Goal: Task Accomplishment & Management: Manage account settings

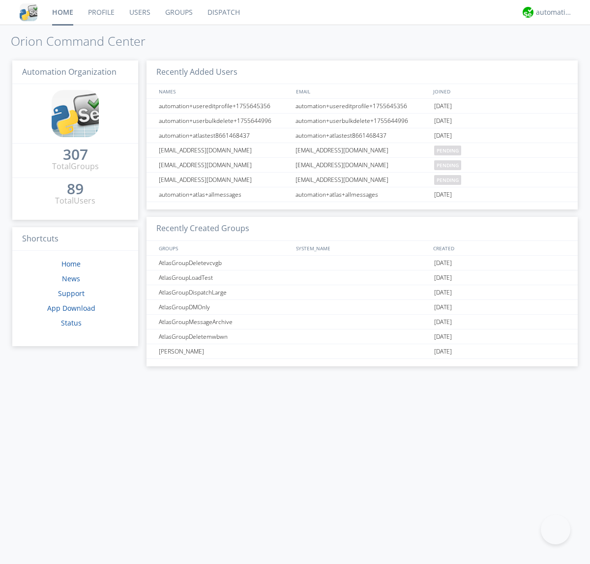
click at [178, 12] on link "Groups" at bounding box center [179, 12] width 42 height 25
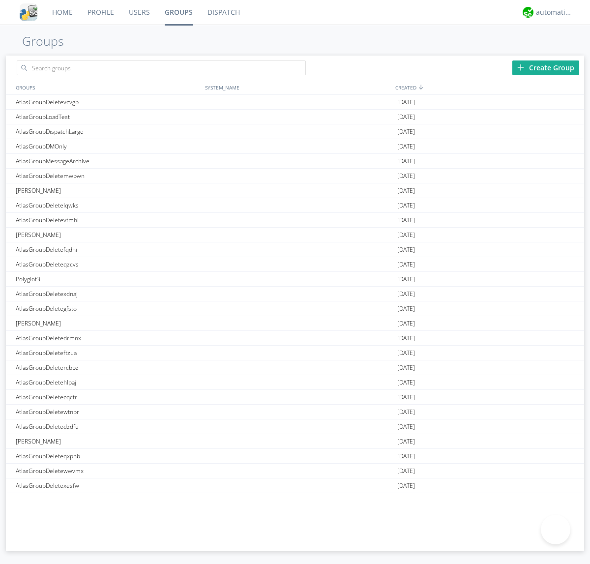
click at [546, 67] on div "Create Group" at bounding box center [546, 68] width 67 height 15
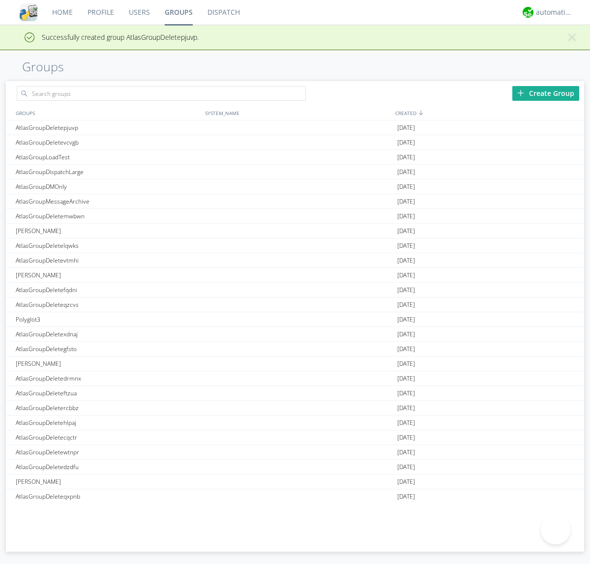
click at [178, 12] on link "Groups" at bounding box center [178, 12] width 43 height 25
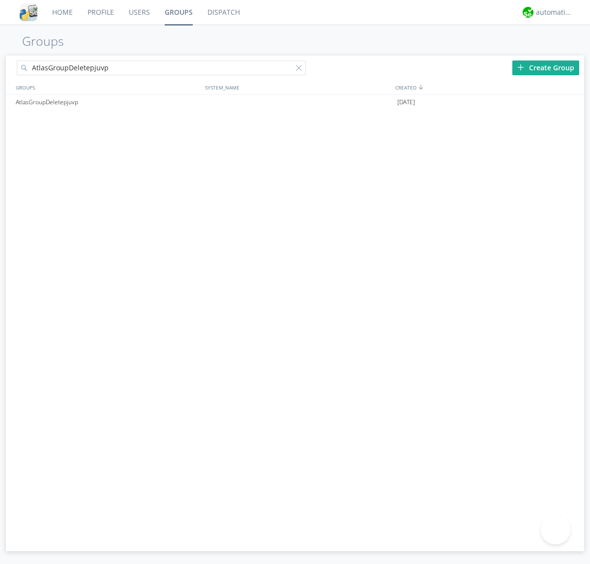
type input "AtlasGroupDeletepjuvp"
click at [301, 69] on div at bounding box center [301, 70] width 10 height 10
type input "AtlasGroupDeletepjuvp"
click at [108, 102] on div "AtlasGroupDeletepjuvp" at bounding box center [107, 102] width 189 height 15
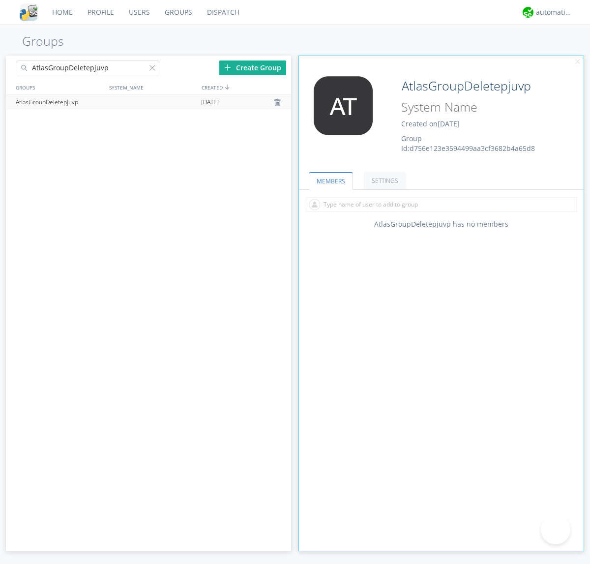
click at [384, 181] on link "SETTINGS" at bounding box center [385, 180] width 42 height 17
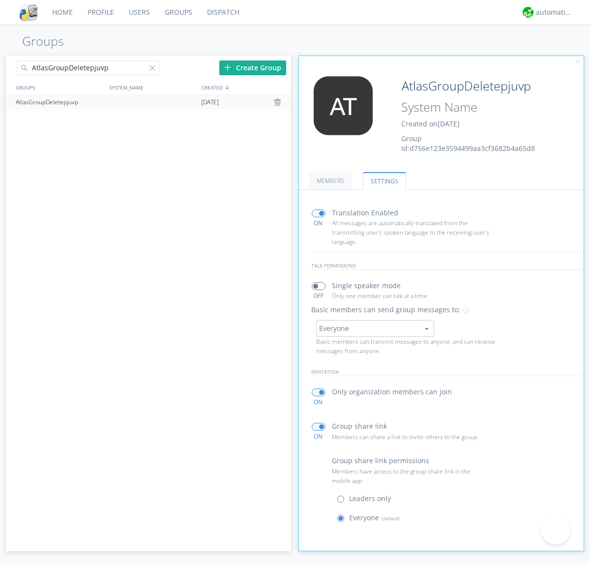
click at [278, 102] on div at bounding box center [279, 102] width 10 height 8
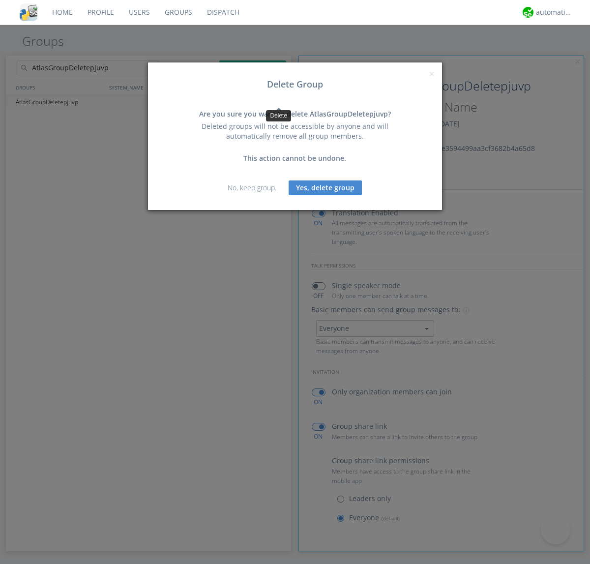
click at [326, 187] on button "Yes, delete group" at bounding box center [325, 188] width 73 height 15
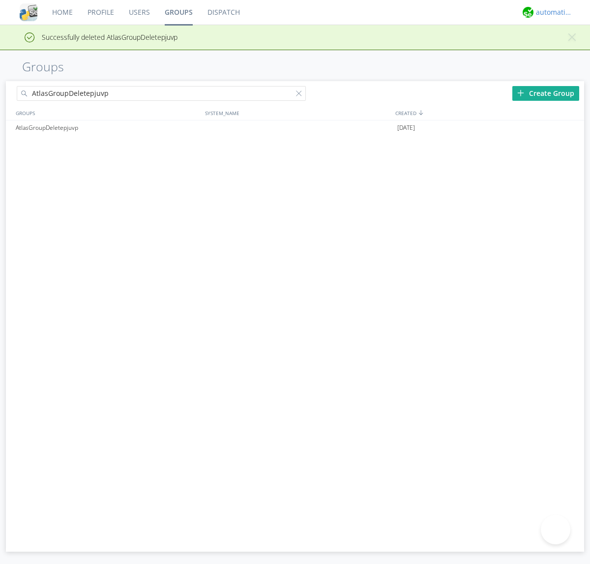
click at [552, 12] on div "automation+atlas" at bounding box center [554, 12] width 37 height 10
